Goal: Check status

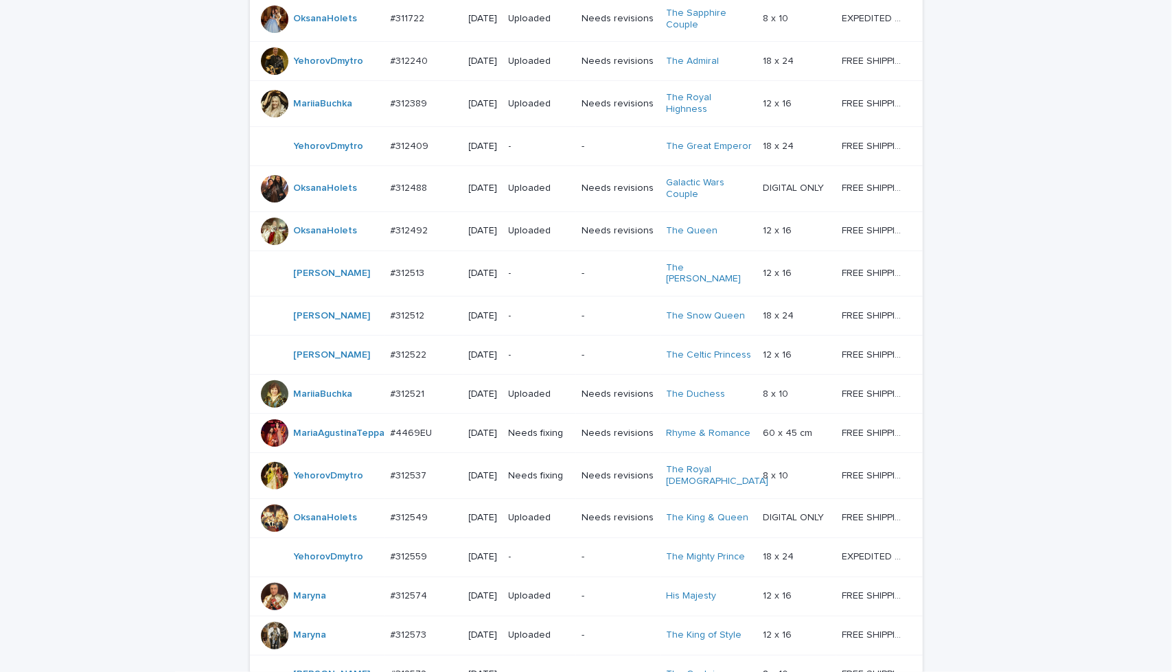
scroll to position [387, 0]
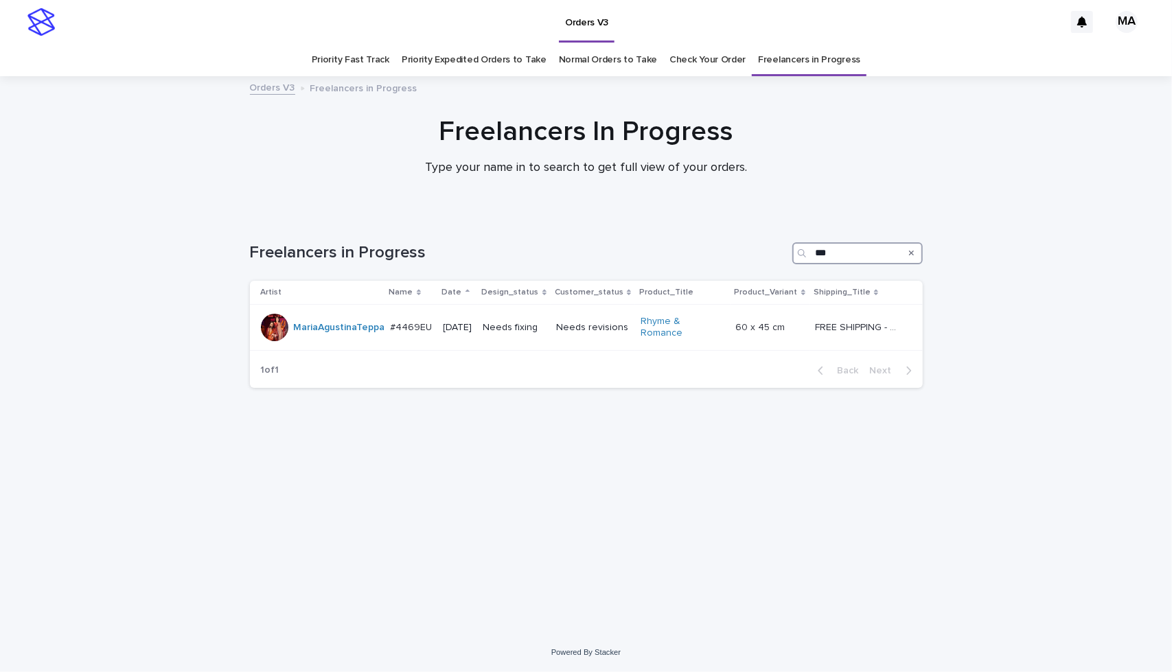
click at [837, 255] on input "***" at bounding box center [858, 253] width 130 height 22
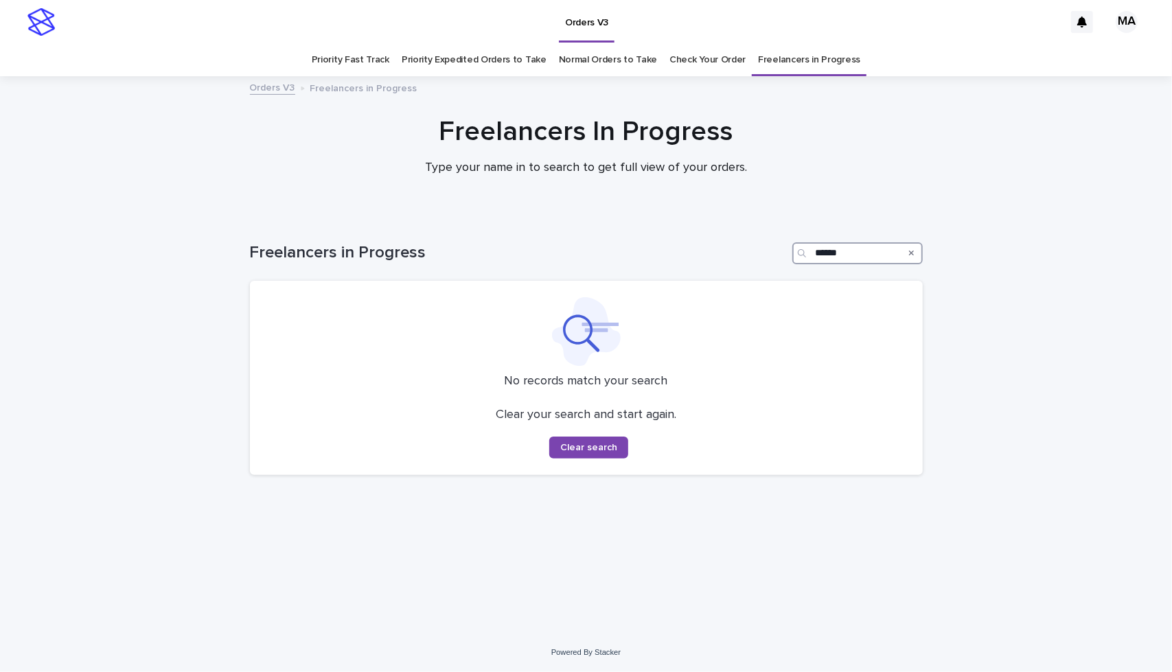
type input "******"
click at [873, 198] on div at bounding box center [586, 145] width 1172 height 137
click at [1051, 390] on div "Loading... Saving… Loading... Saving… Freelancers in Progress ****** No records…" at bounding box center [586, 424] width 1172 height 418
click at [990, 144] on div "Freelancers In Progress Type your name in to search to get full view of your or…" at bounding box center [586, 151] width 1172 height 73
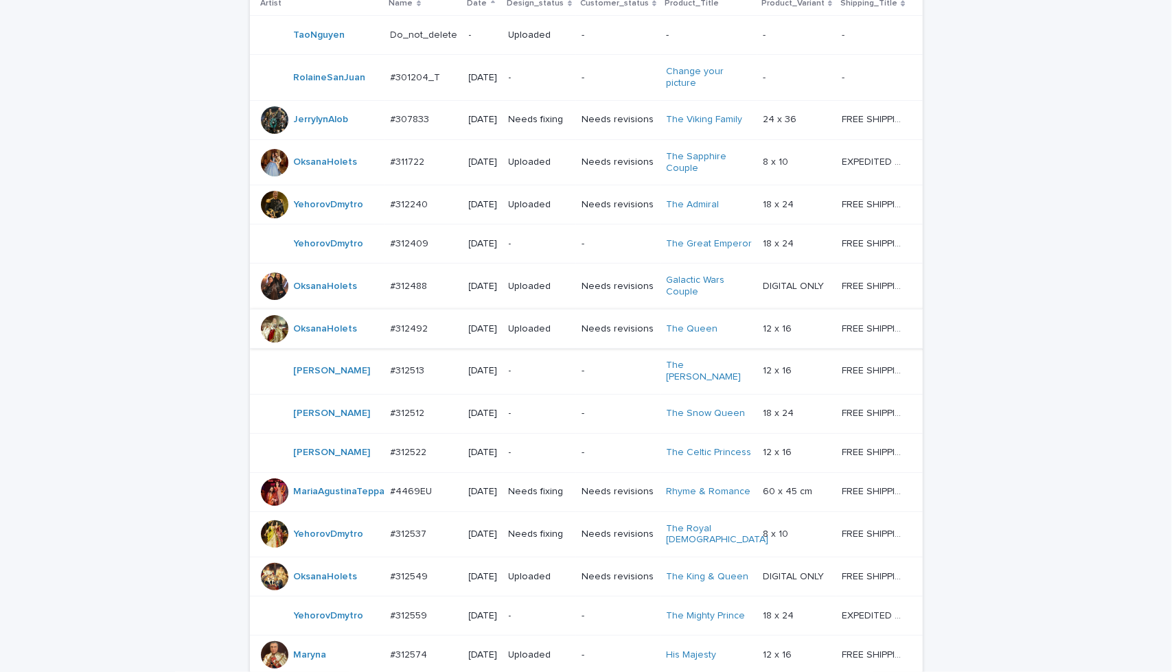
scroll to position [277, 0]
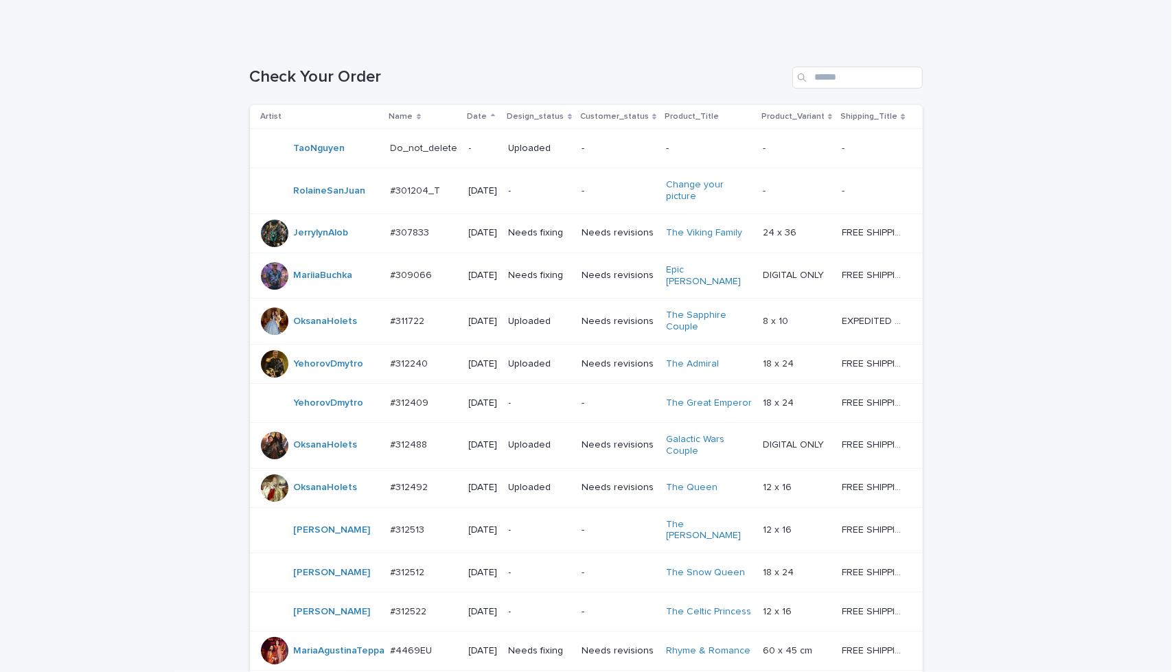
scroll to position [206, 0]
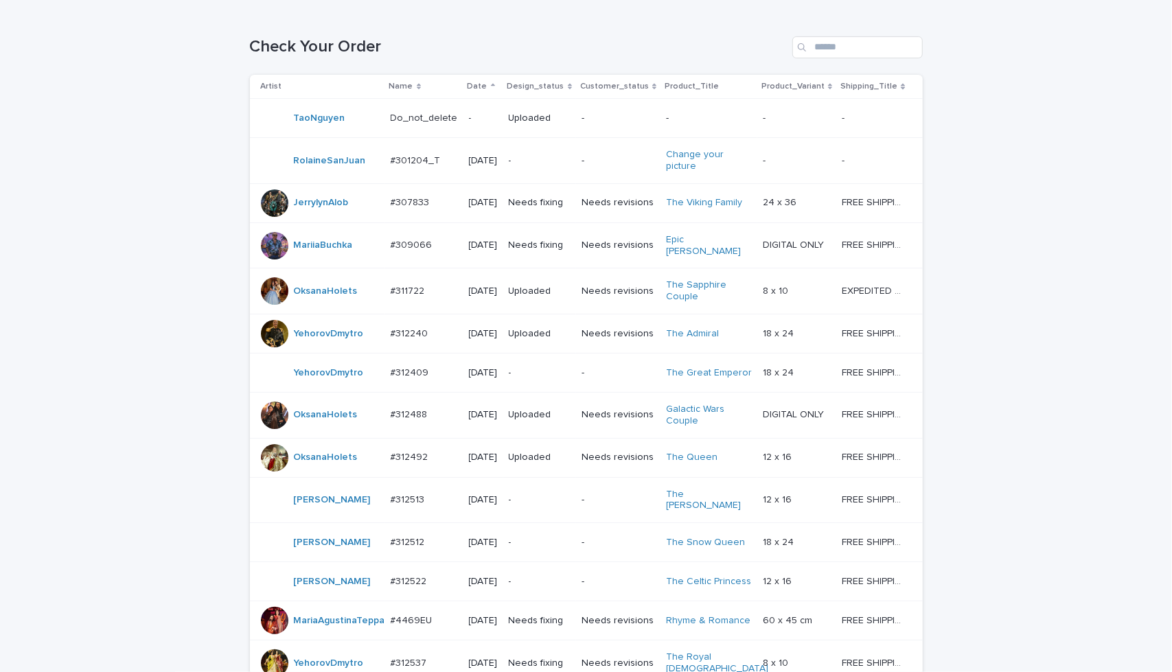
click at [604, 257] on div "Needs revisions" at bounding box center [618, 245] width 73 height 23
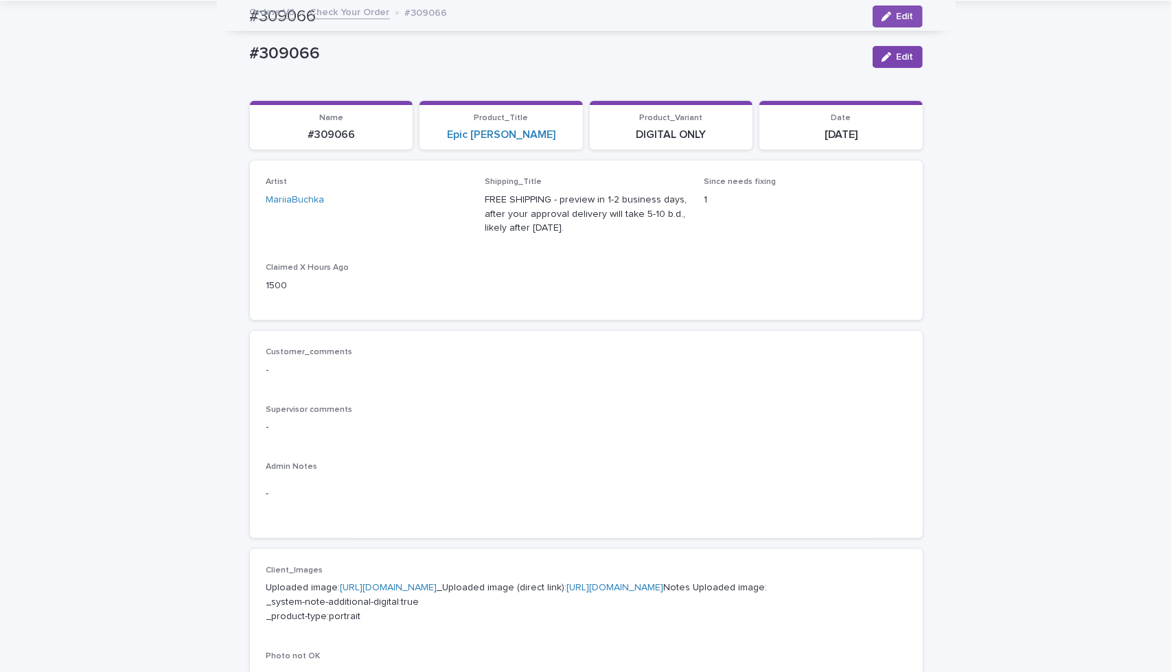
scroll to position [23, 0]
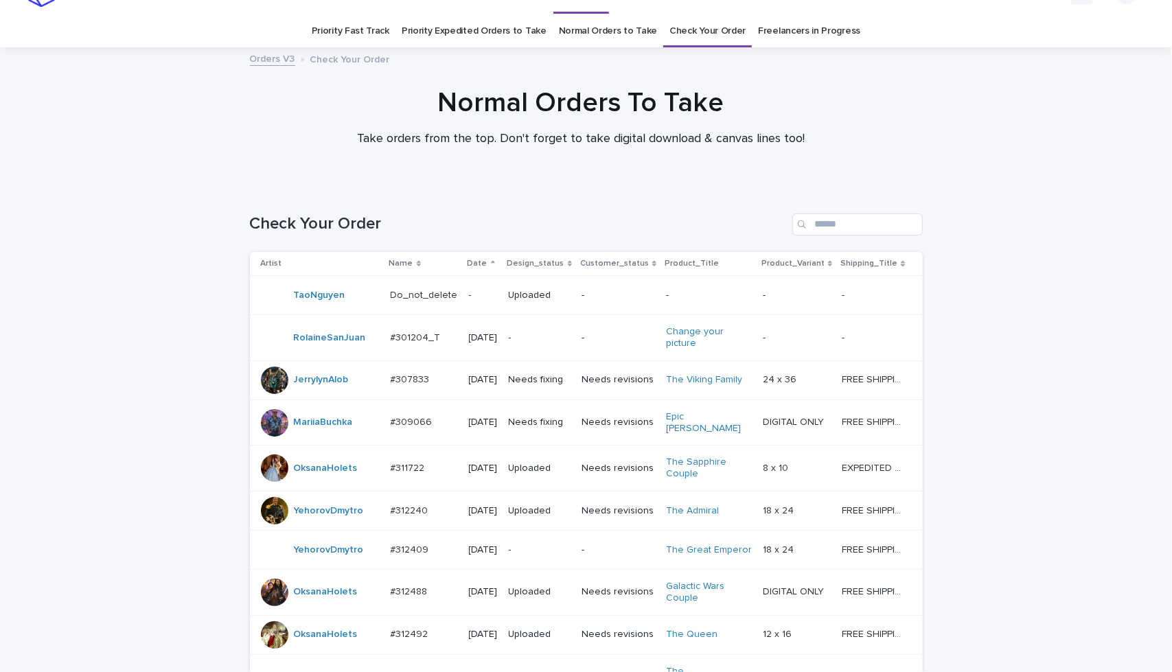
scroll to position [44, 0]
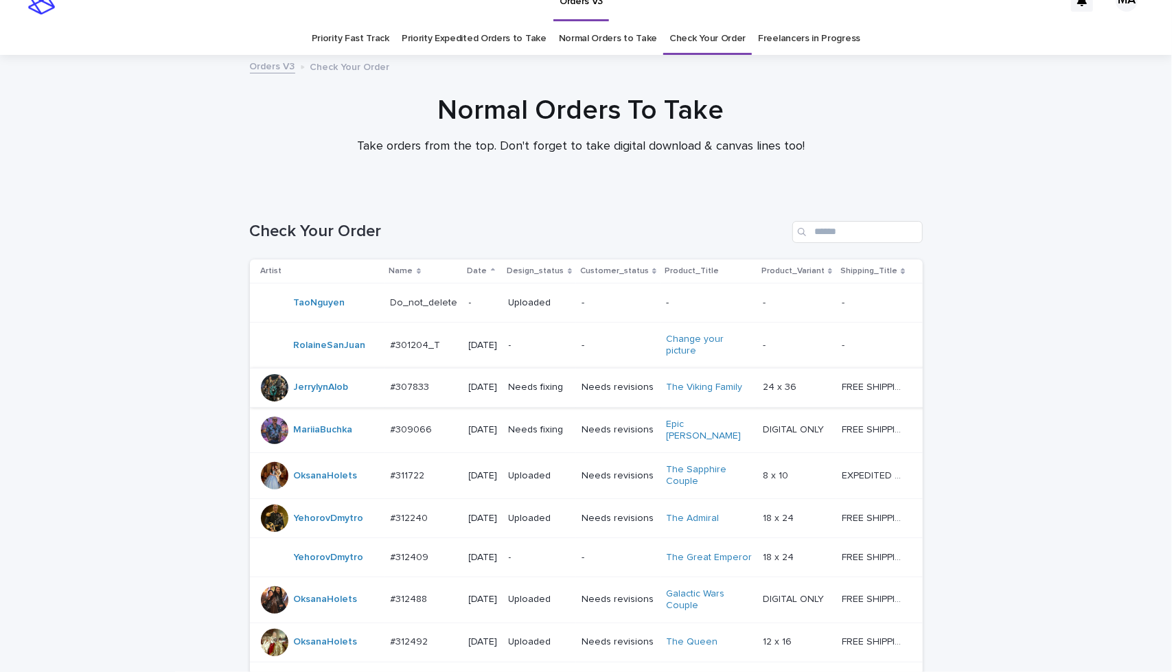
scroll to position [23, 0]
click at [613, 452] on td "Needs revisions" at bounding box center [618, 429] width 84 height 46
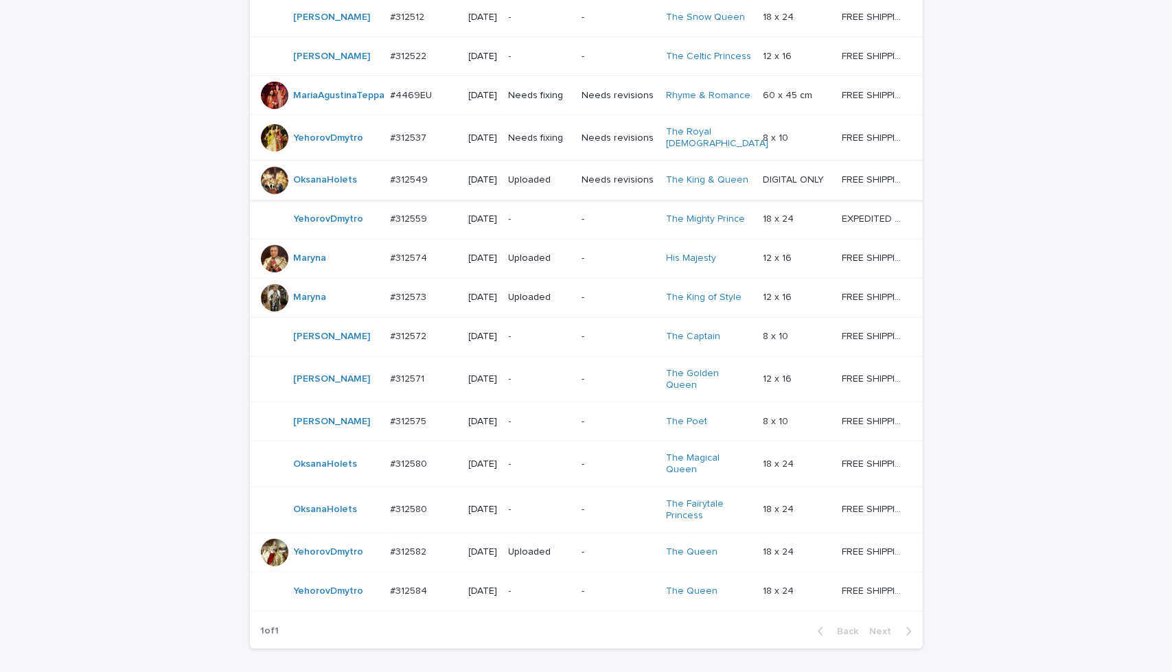
scroll to position [731, 0]
click at [607, 343] on div "-" at bounding box center [618, 336] width 73 height 14
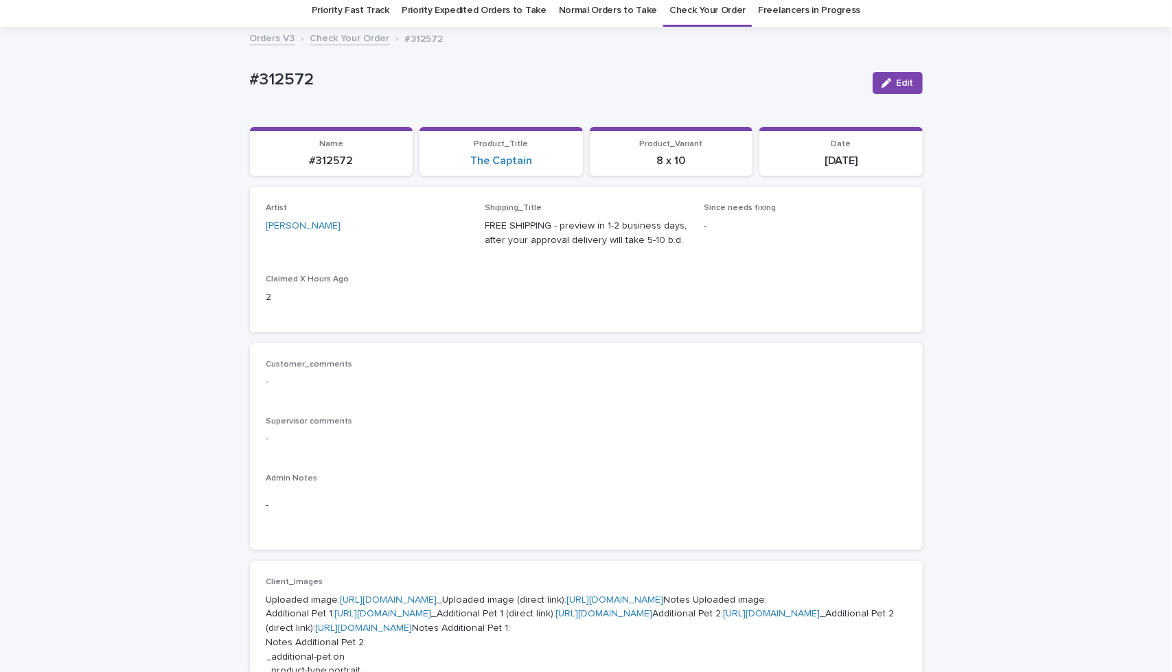
scroll to position [23, 0]
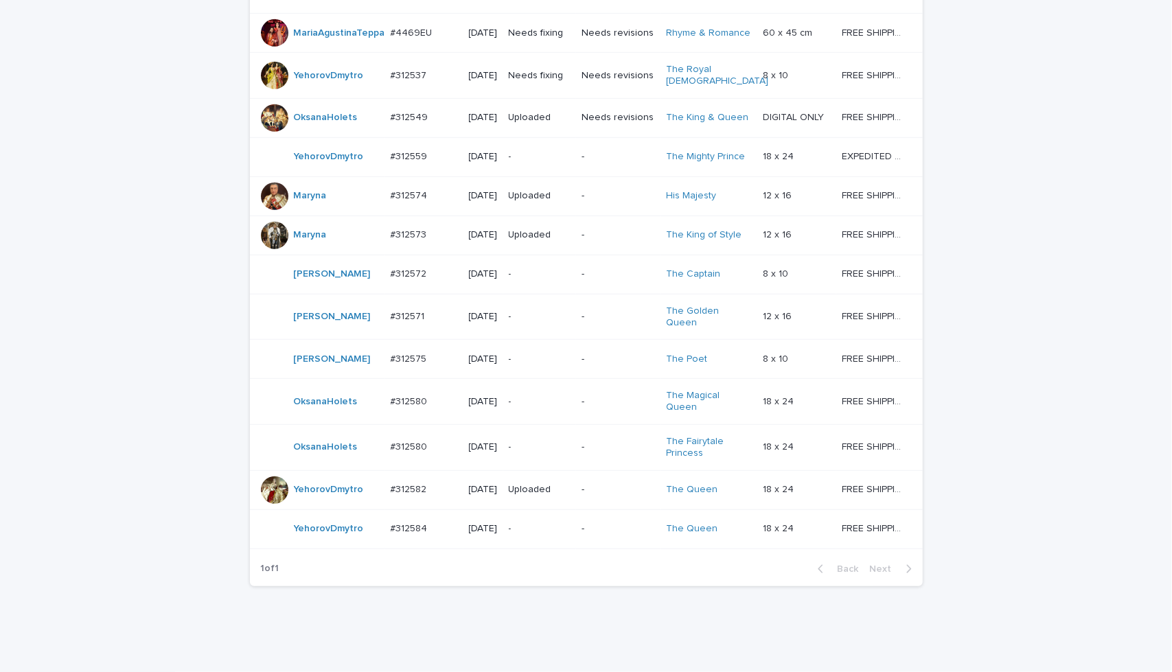
scroll to position [799, 0]
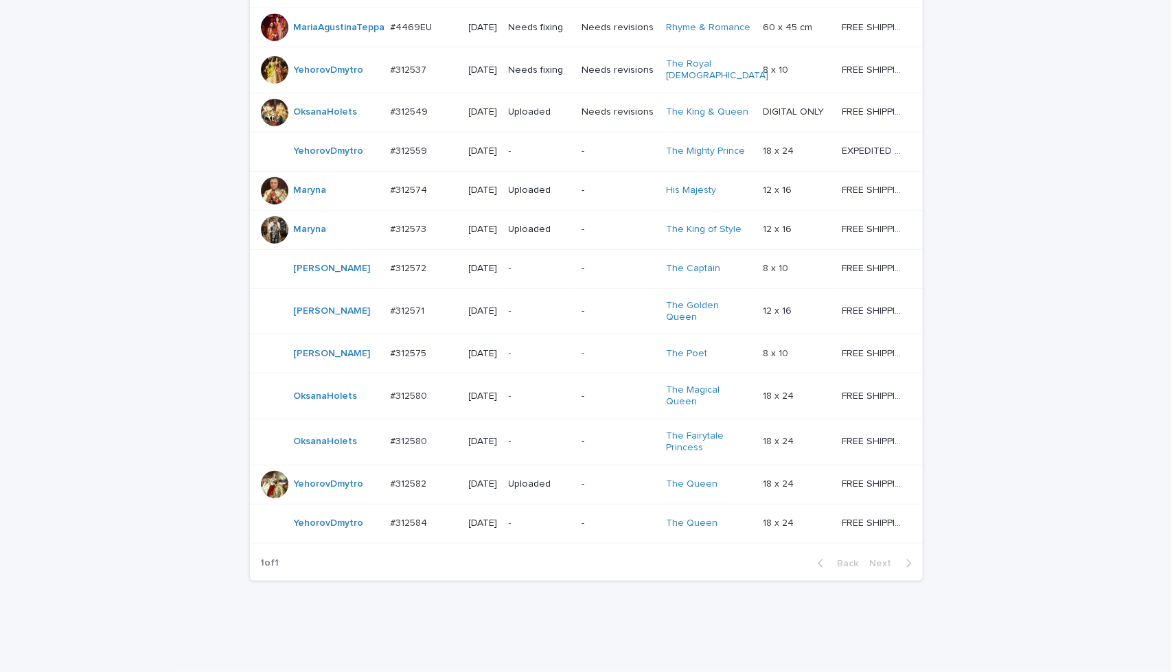
click at [626, 374] on td "-" at bounding box center [618, 353] width 84 height 39
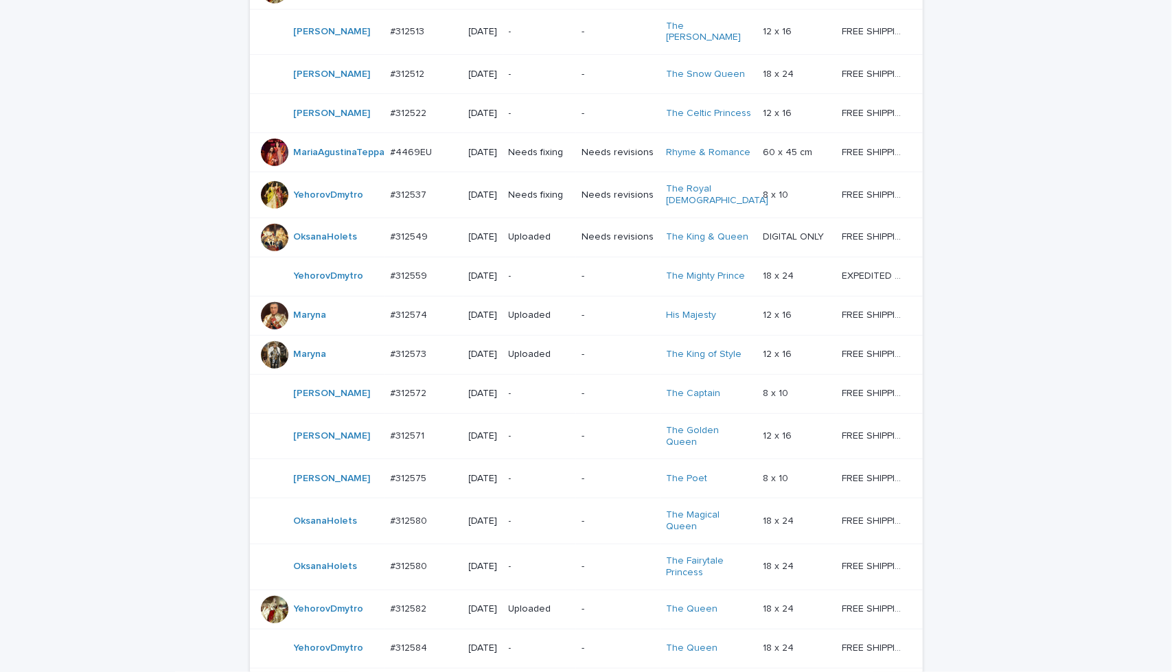
scroll to position [753, 0]
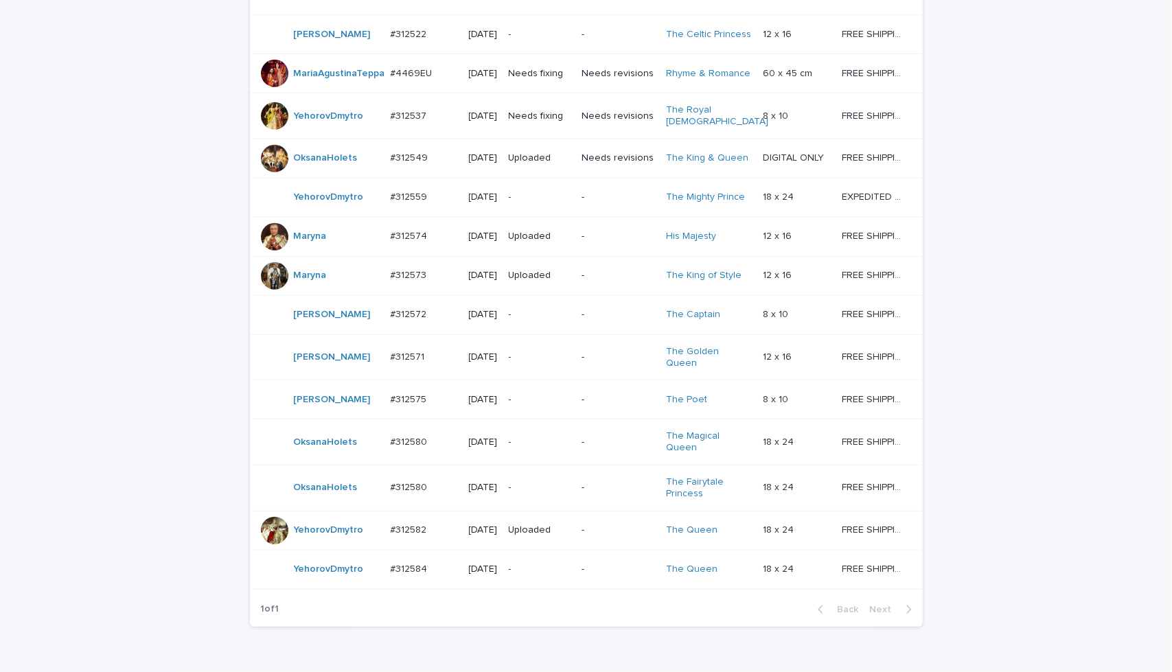
click at [621, 363] on p "-" at bounding box center [618, 358] width 73 height 12
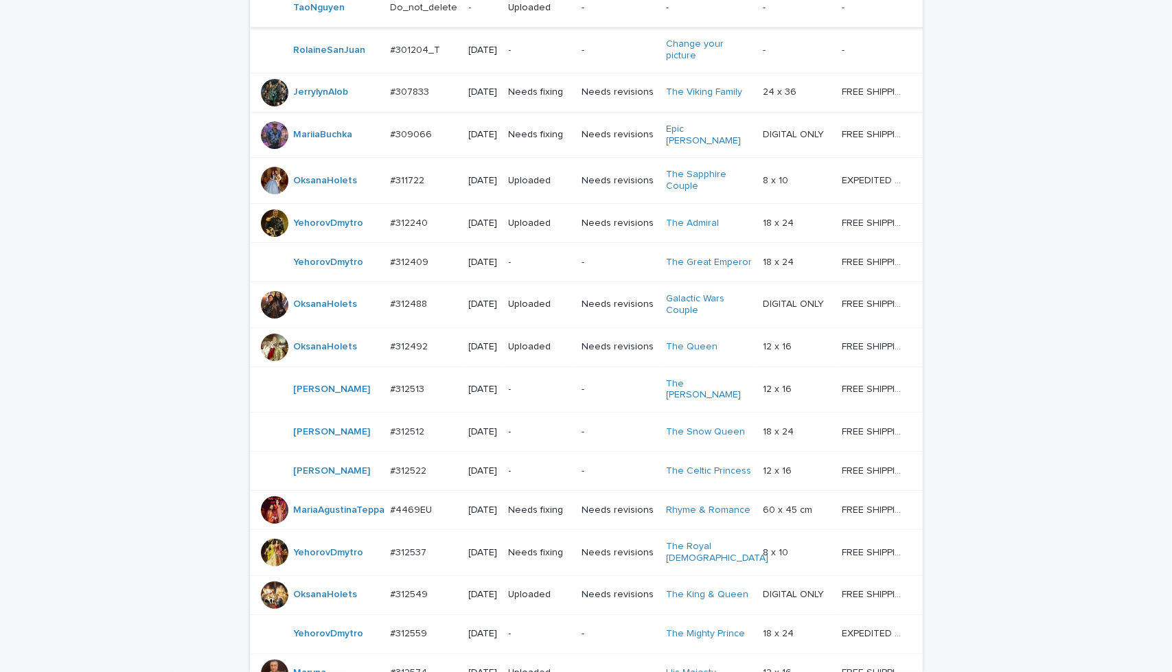
scroll to position [319, 0]
